Goal: Browse casually: Explore the website without a specific task or goal

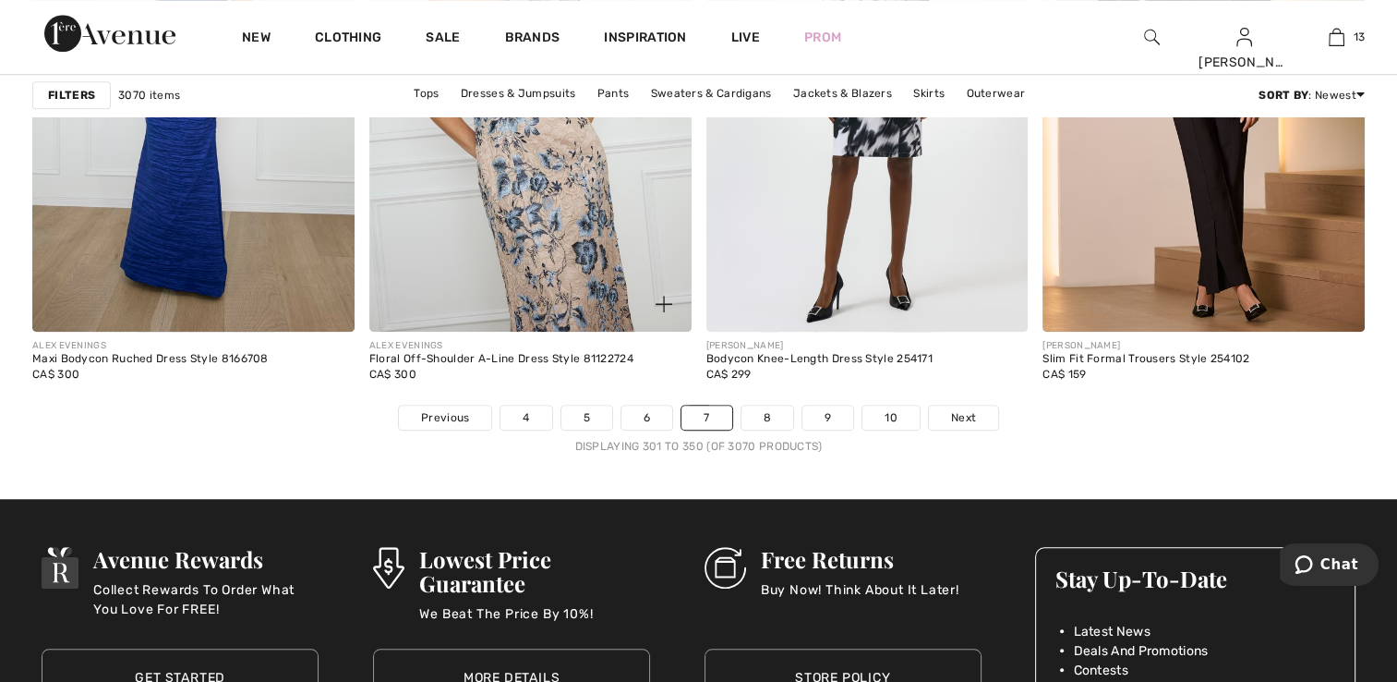
scroll to position [8497, 0]
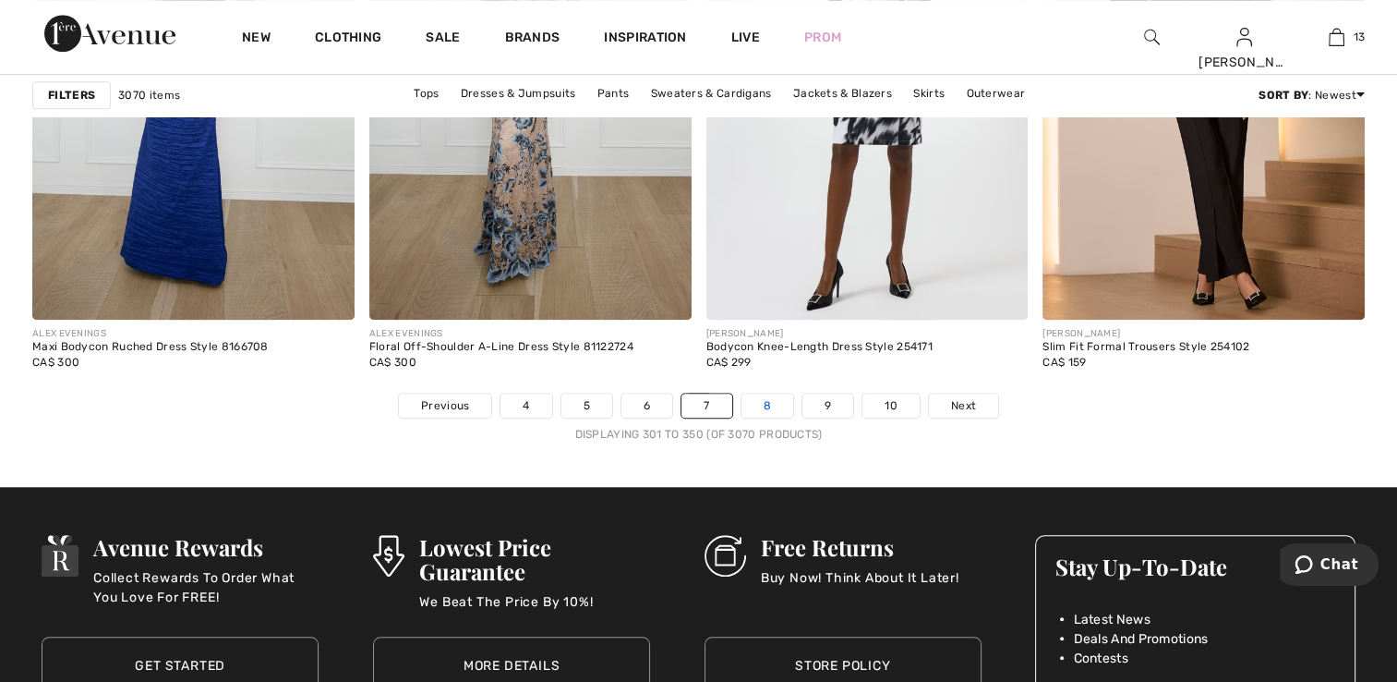
click at [767, 402] on link "8" at bounding box center [768, 405] width 52 height 24
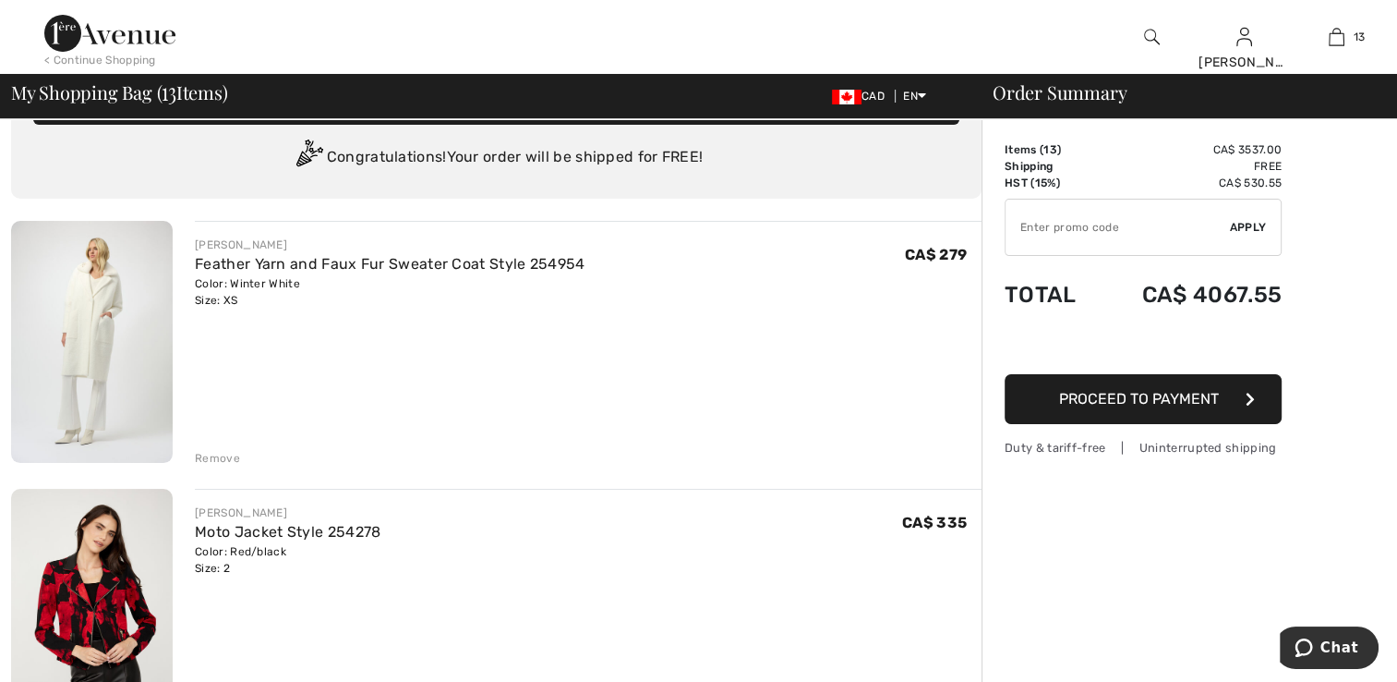
scroll to position [185, 0]
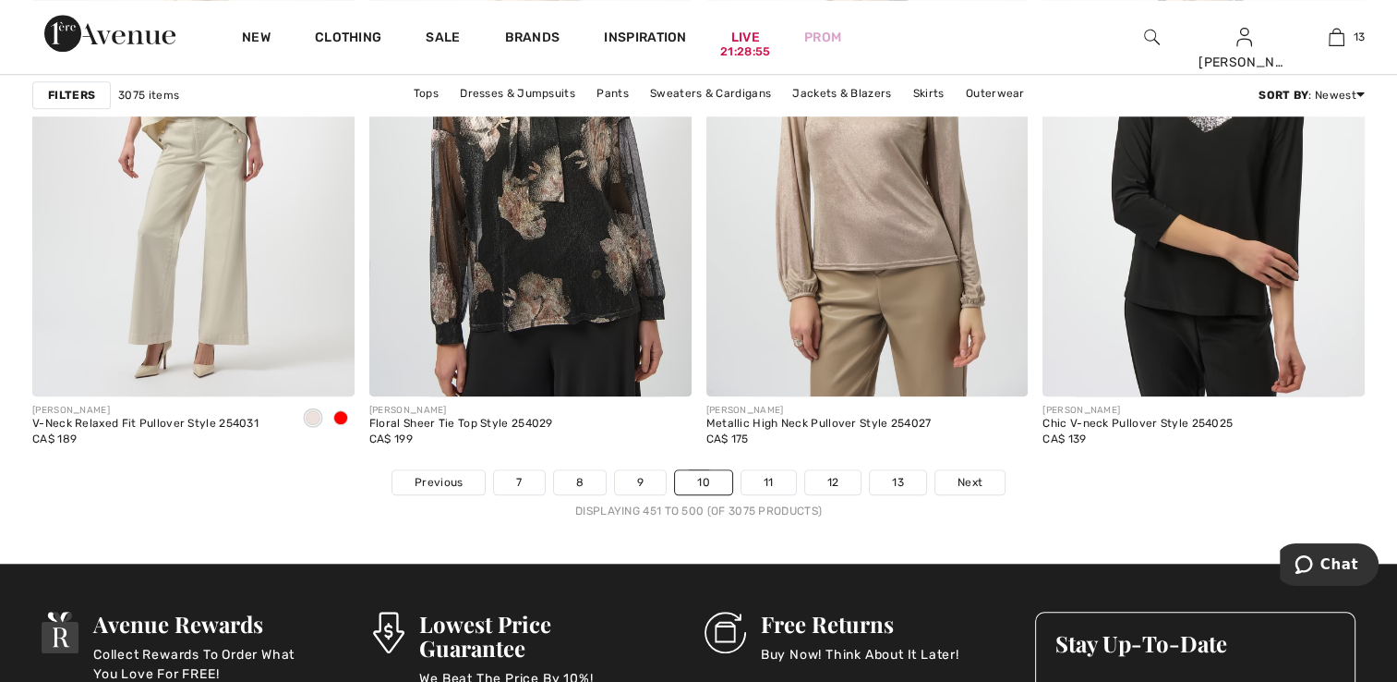
scroll to position [8589, 0]
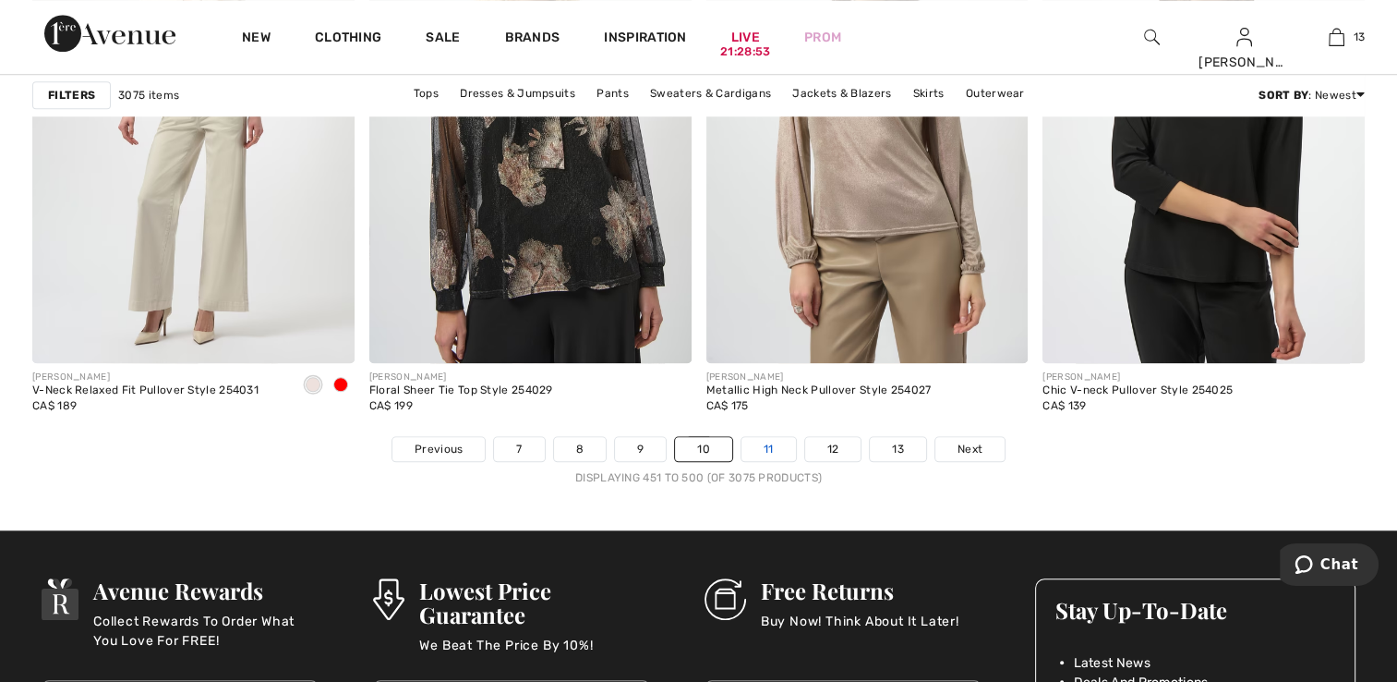
click at [780, 439] on link "11" at bounding box center [769, 449] width 54 height 24
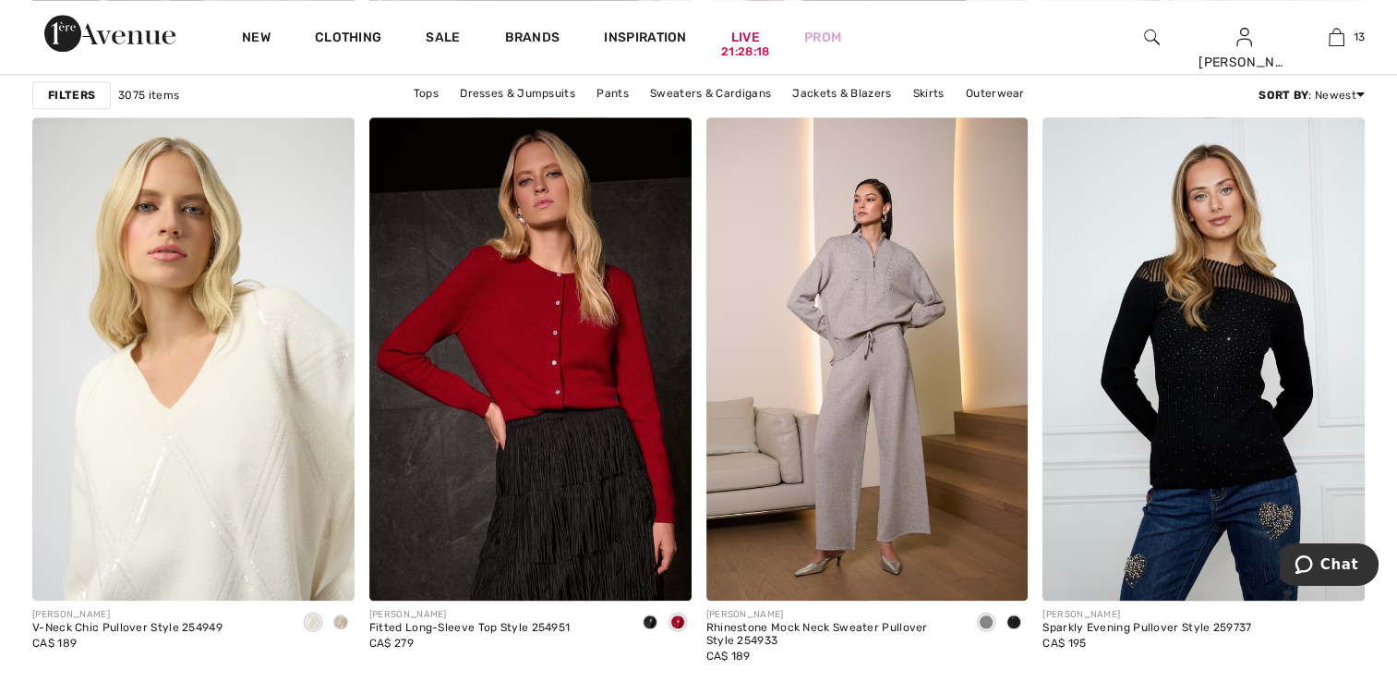
scroll to position [2032, 0]
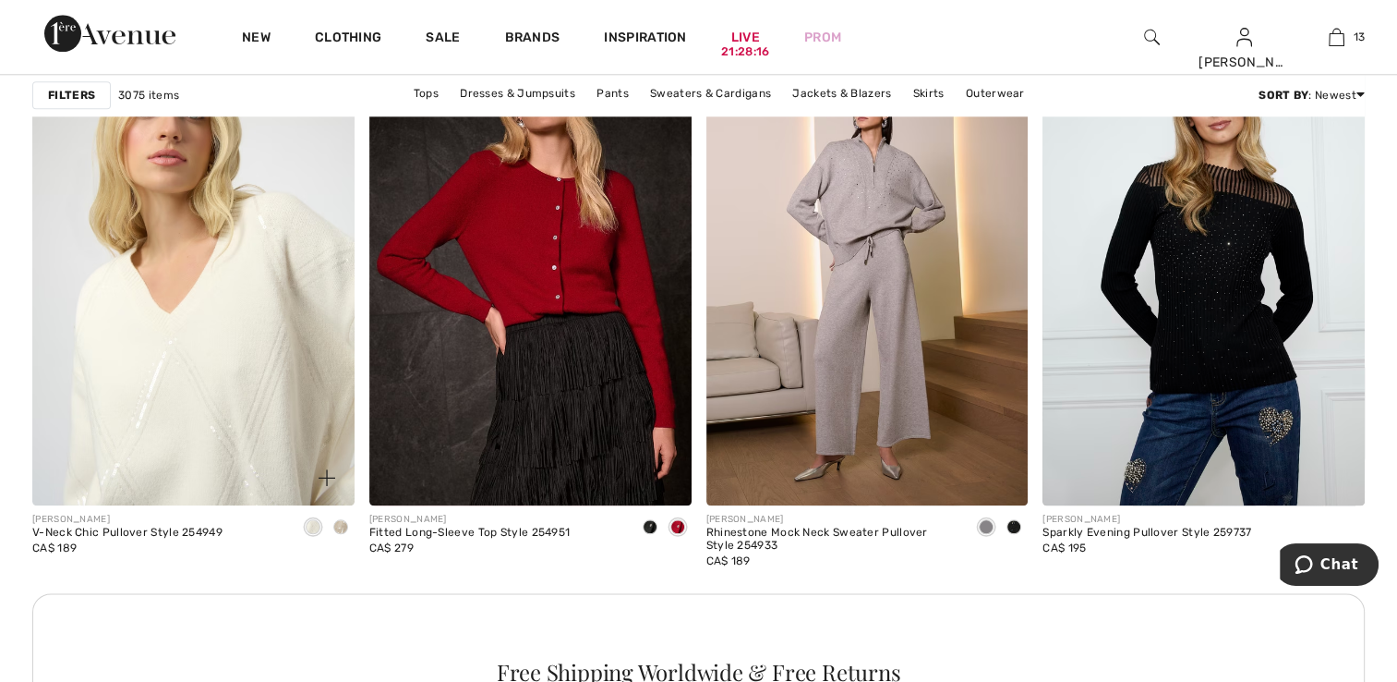
click at [216, 424] on img at bounding box center [193, 263] width 322 height 483
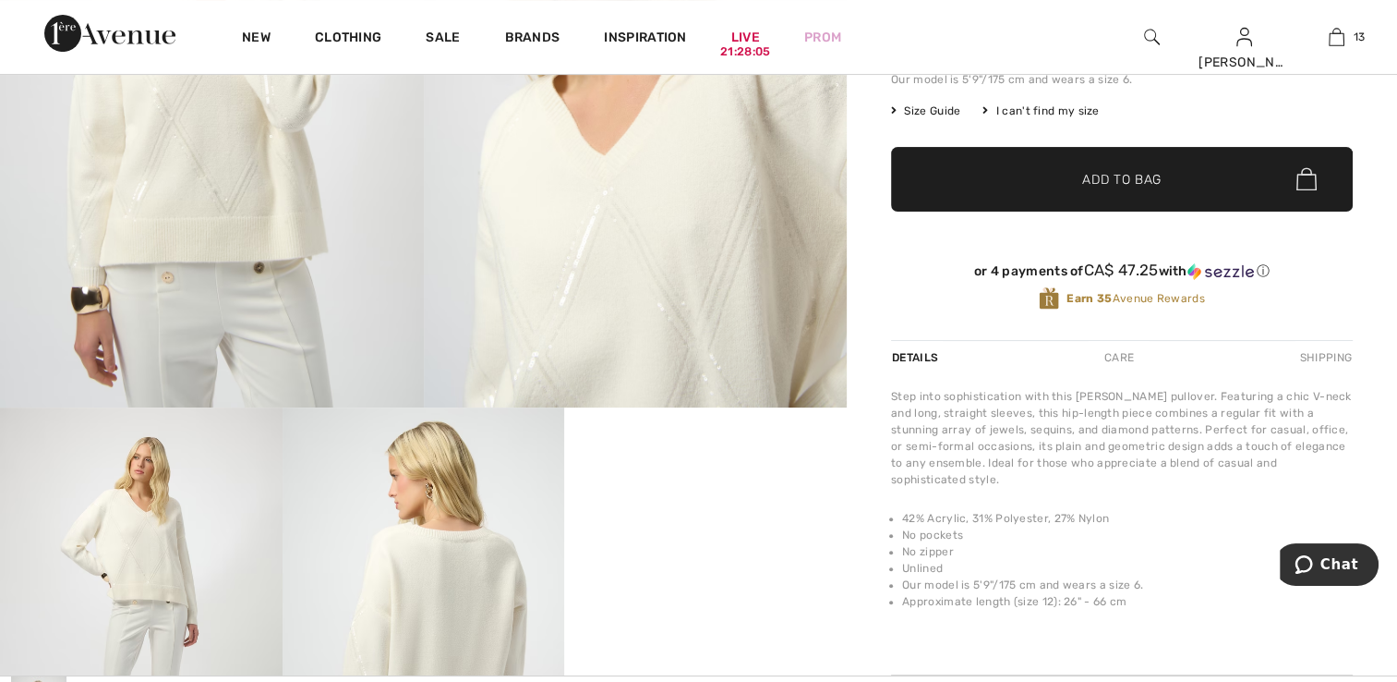
scroll to position [647, 0]
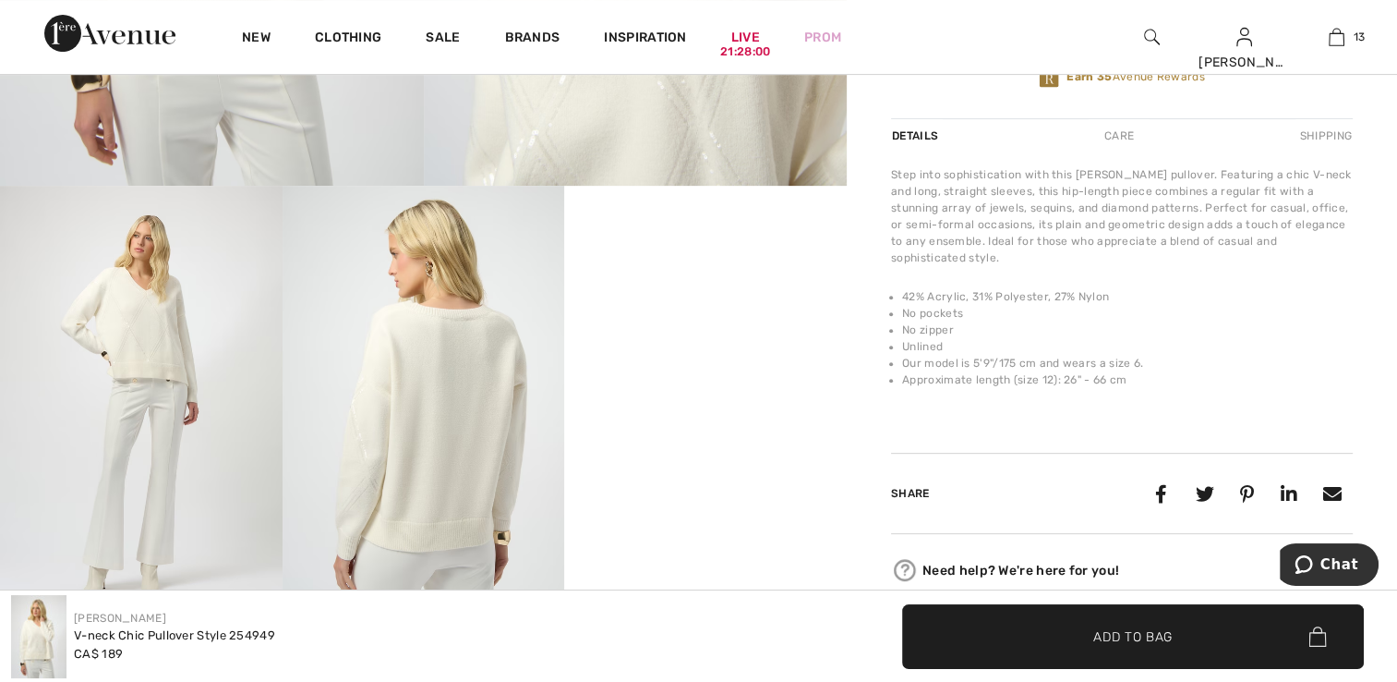
click at [681, 327] on video "Your browser does not support the video tag." at bounding box center [705, 256] width 283 height 141
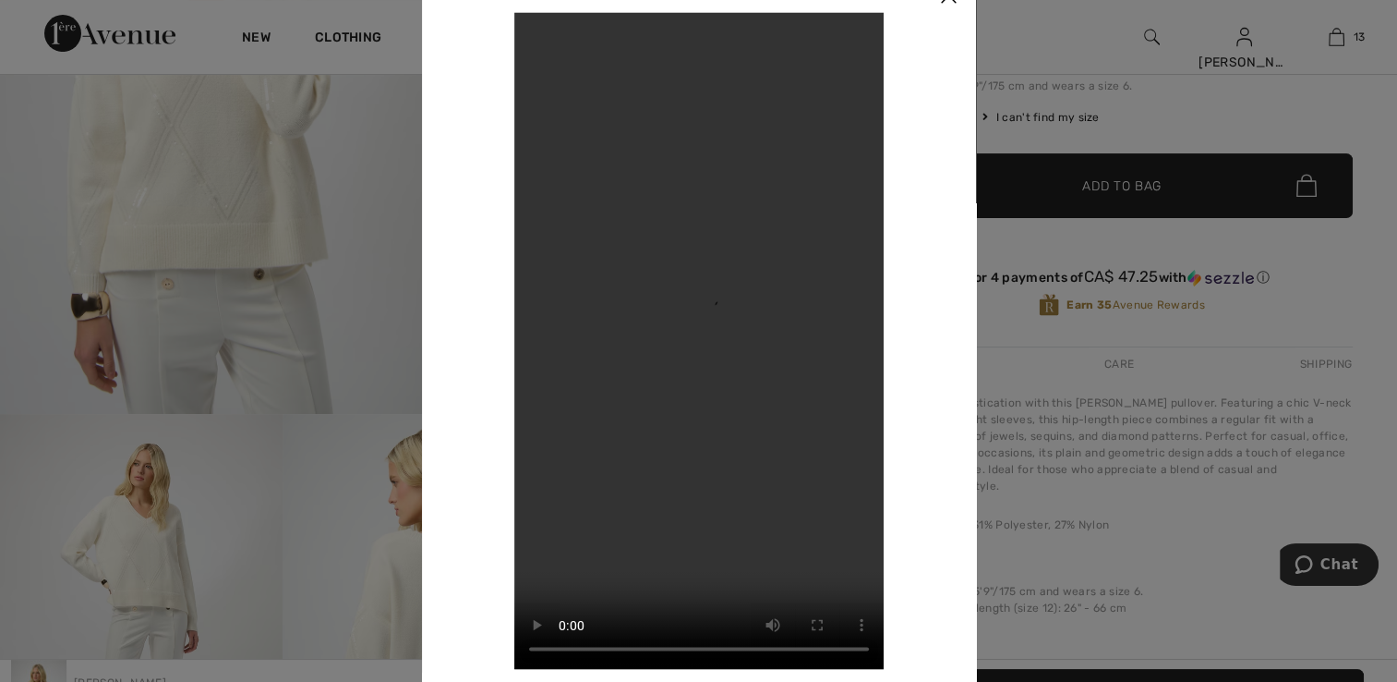
scroll to position [369, 0]
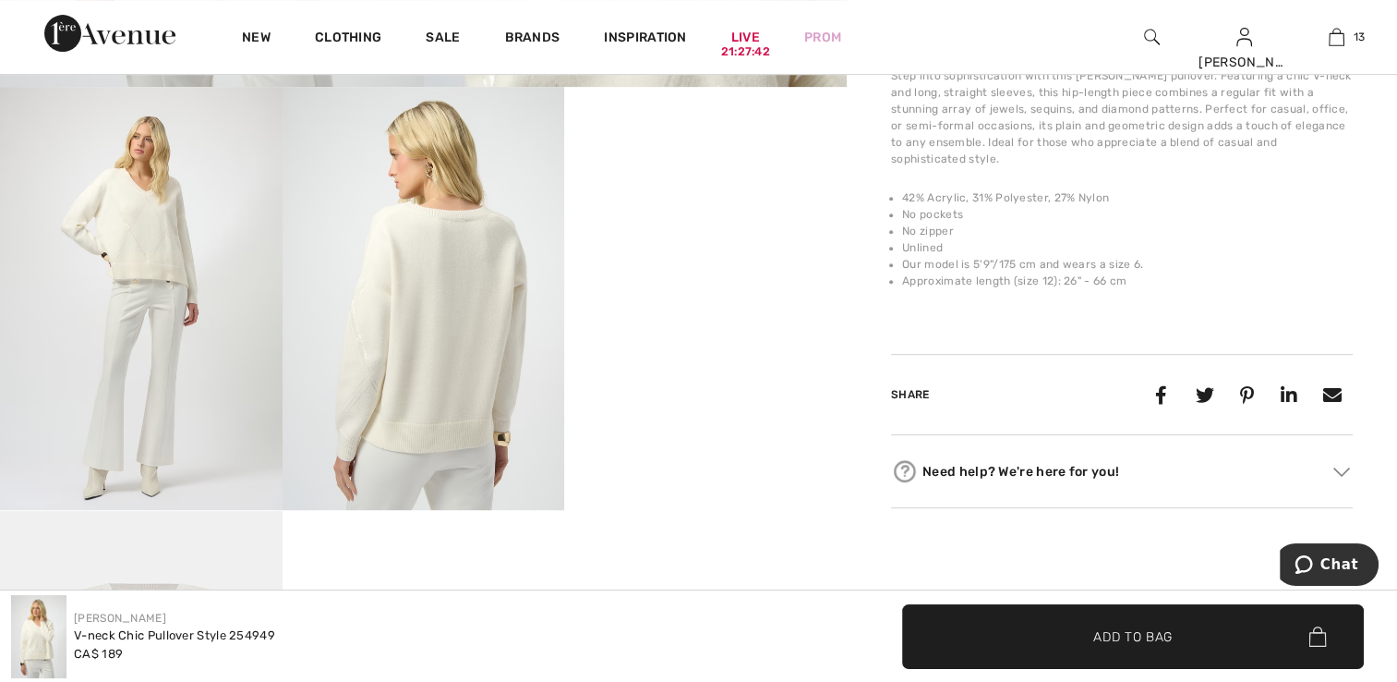
scroll to position [647, 0]
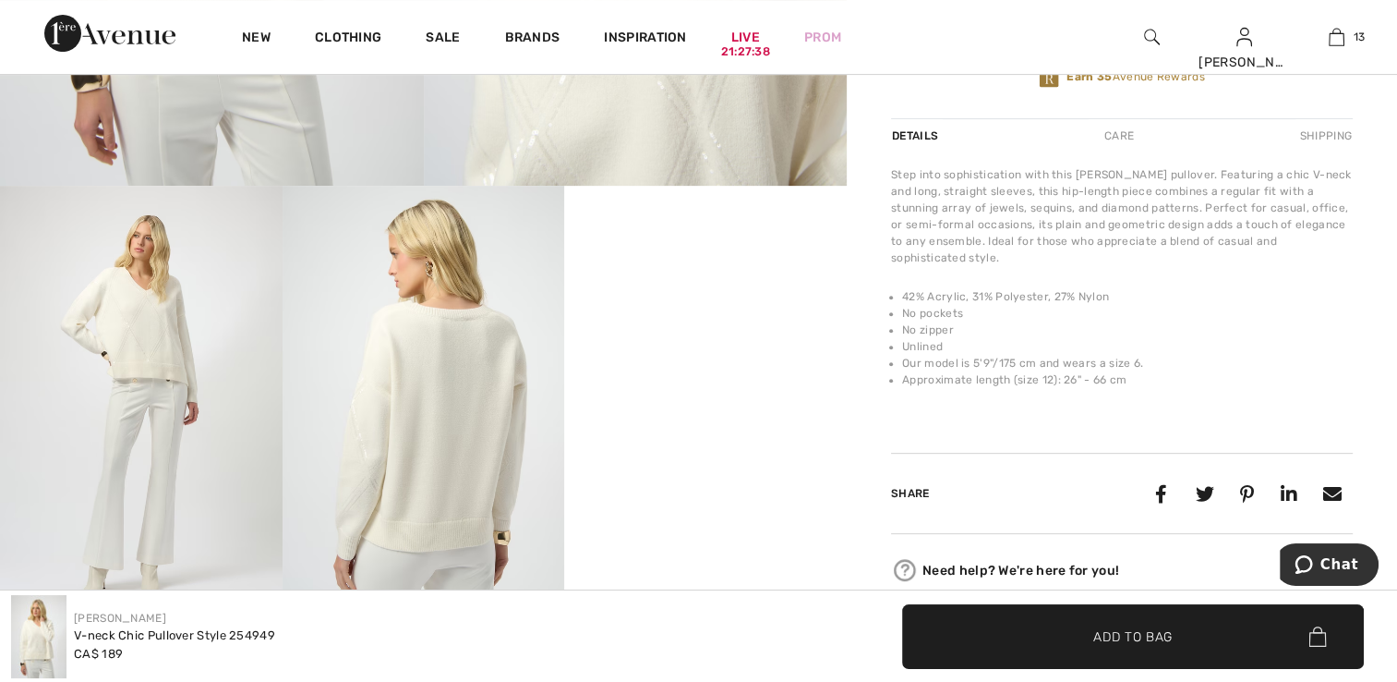
click at [704, 327] on video "Your browser does not support the video tag." at bounding box center [705, 256] width 283 height 141
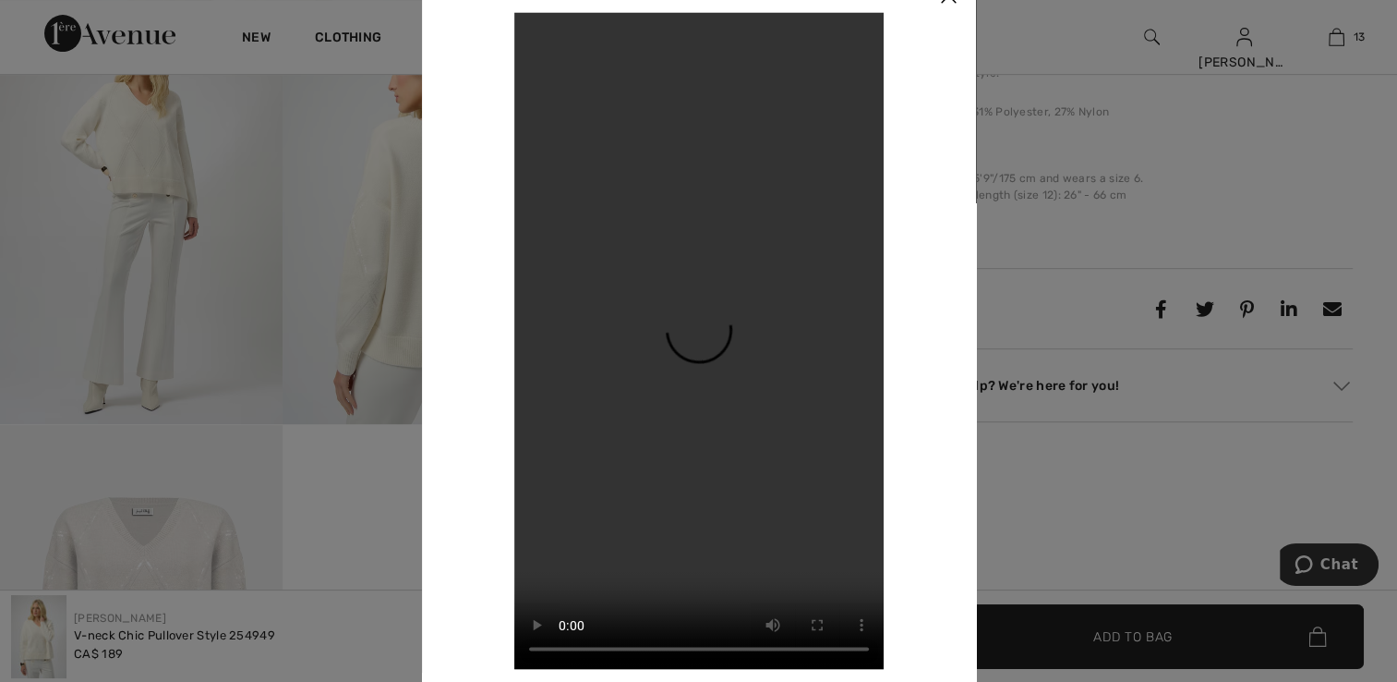
scroll to position [831, 0]
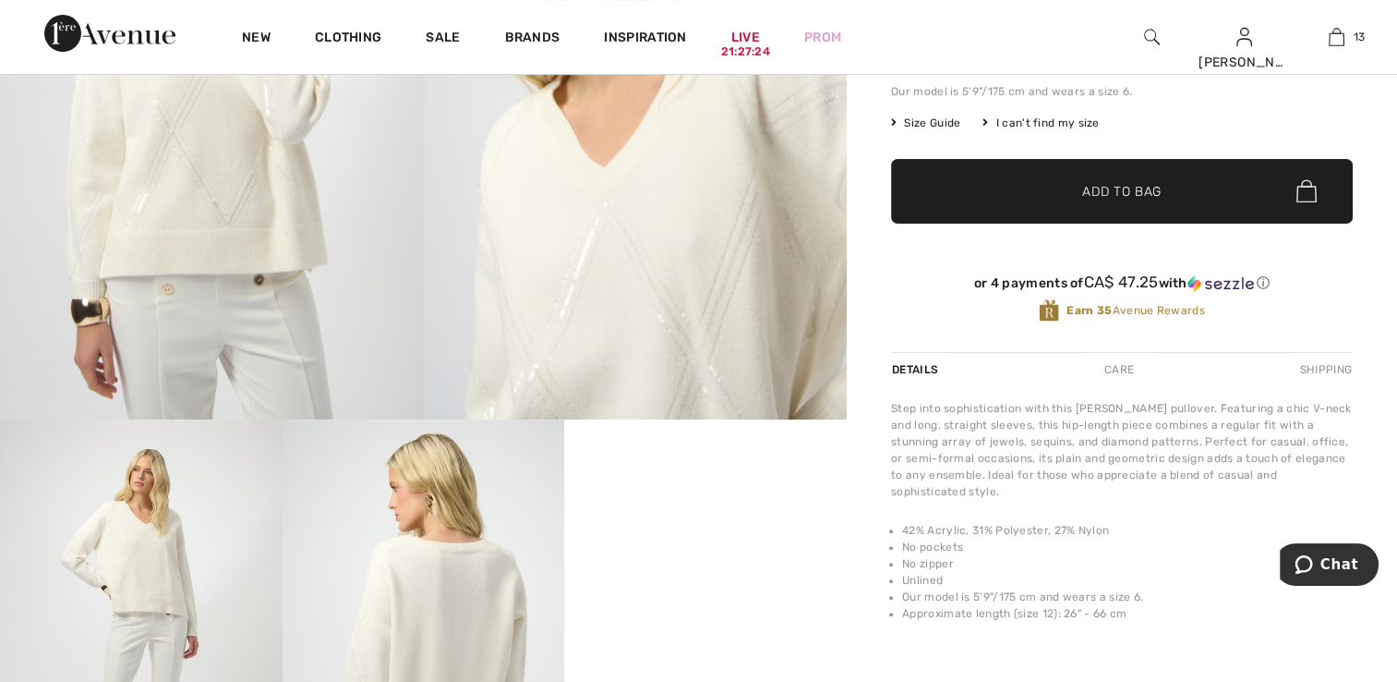
scroll to position [369, 0]
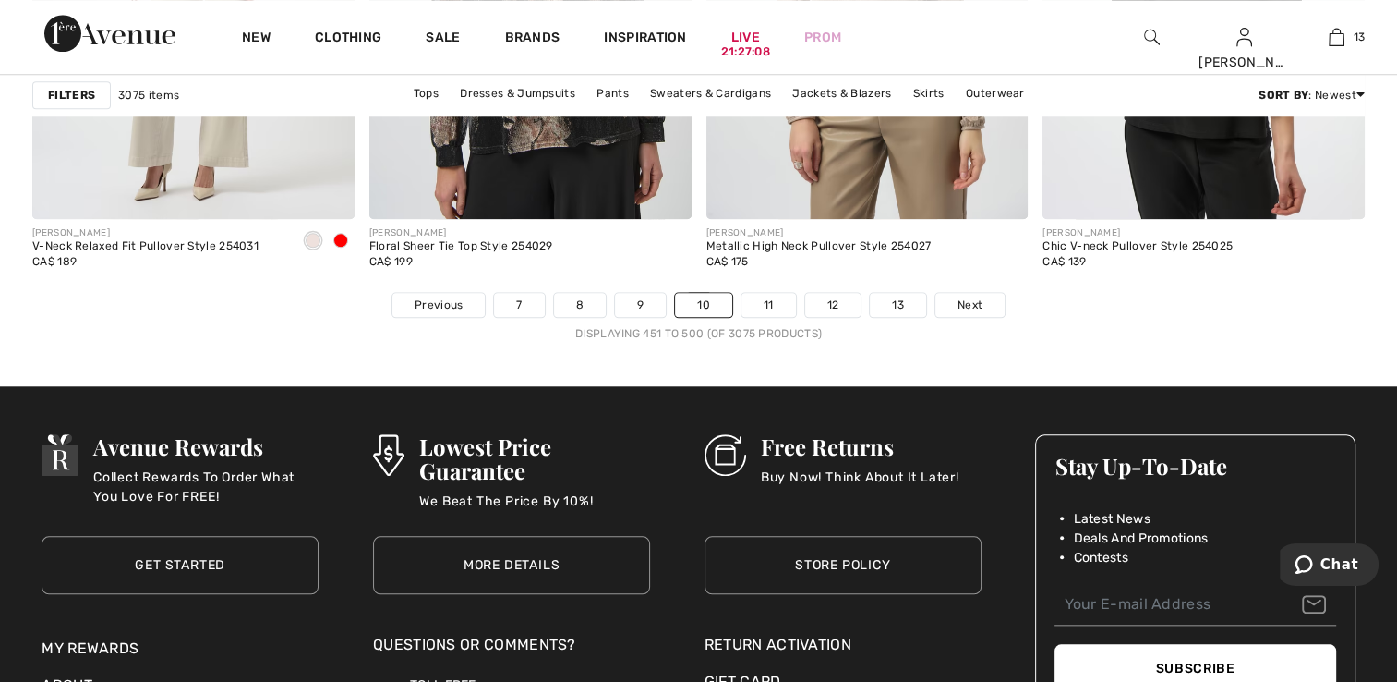
scroll to position [8774, 0]
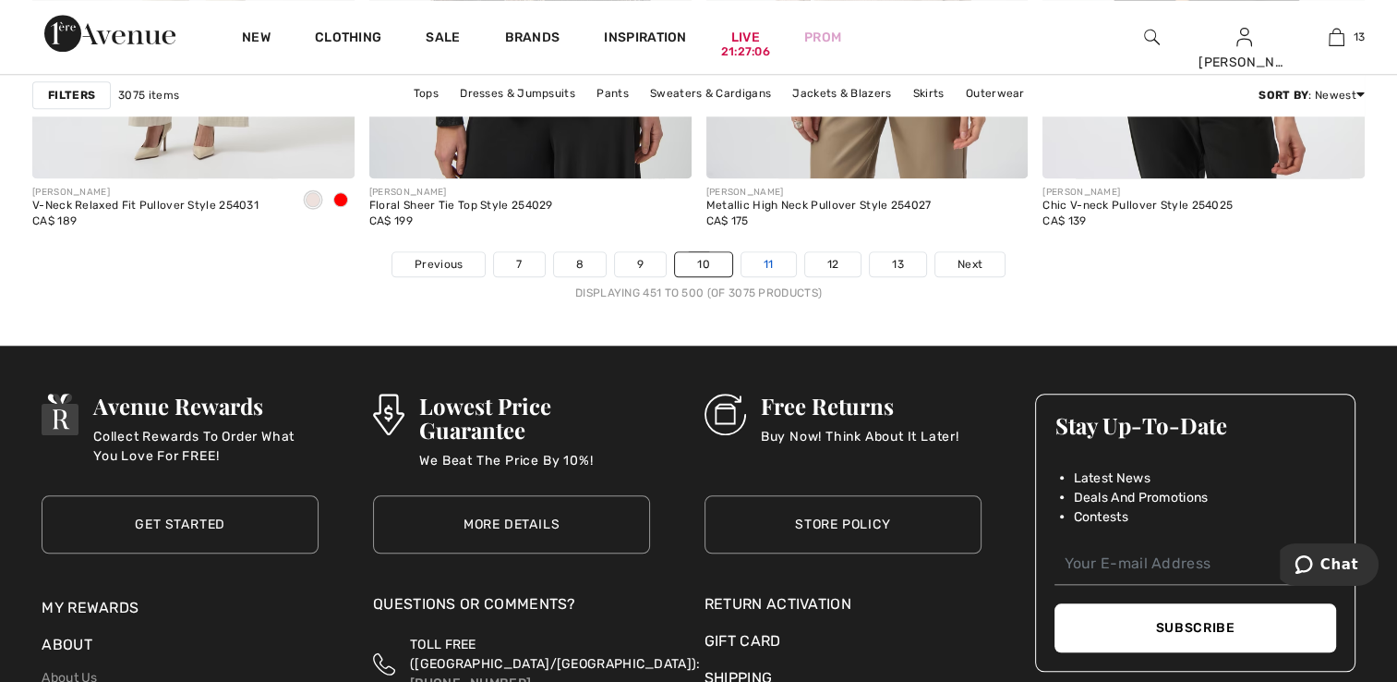
click at [777, 256] on link "11" at bounding box center [769, 264] width 54 height 24
